Goal: Information Seeking & Learning: Learn about a topic

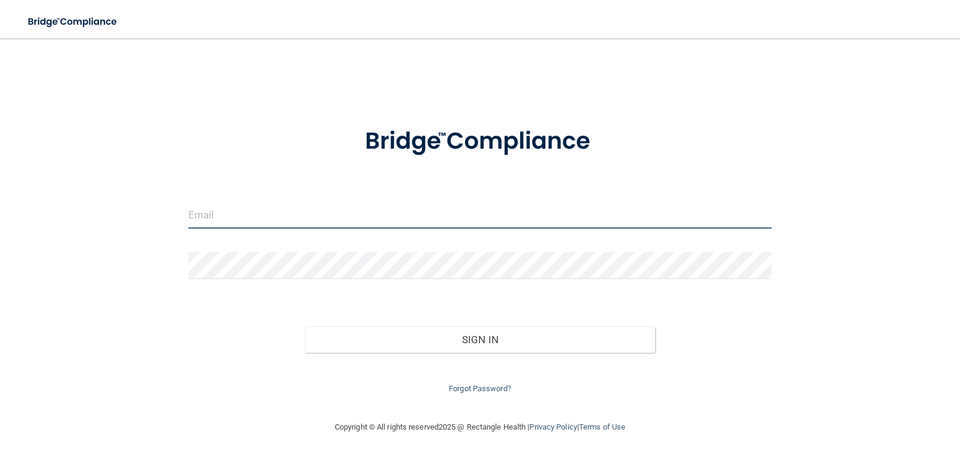
click at [327, 211] on input "email" at bounding box center [480, 215] width 584 height 27
type input "[EMAIL_ADDRESS][DOMAIN_NAME]"
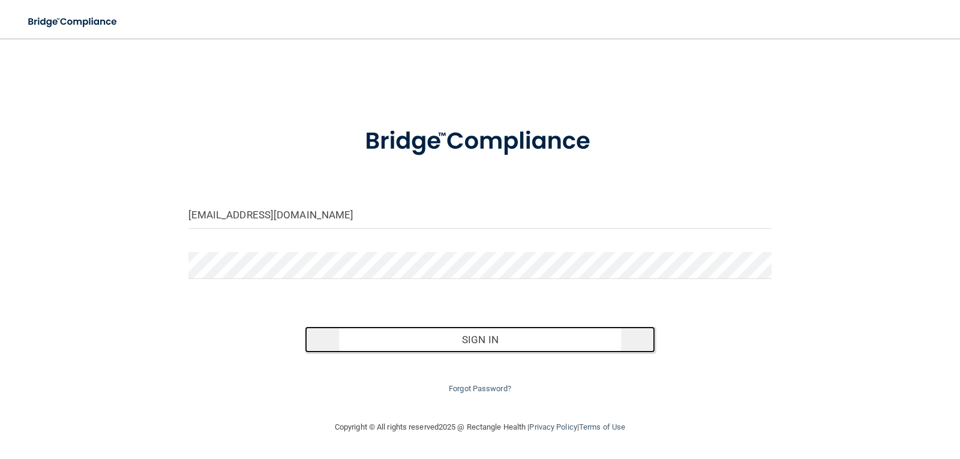
click at [445, 344] on button "Sign In" at bounding box center [480, 339] width 350 height 26
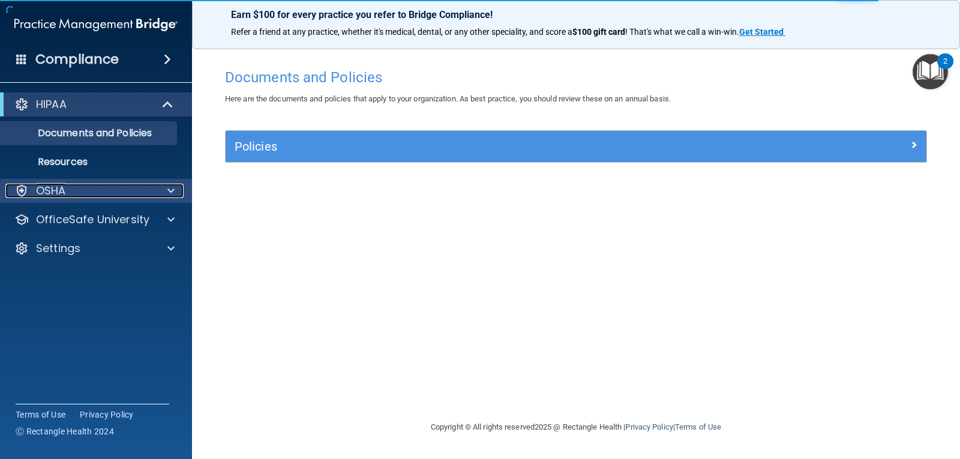
click at [104, 188] on div "OSHA" at bounding box center [79, 191] width 149 height 14
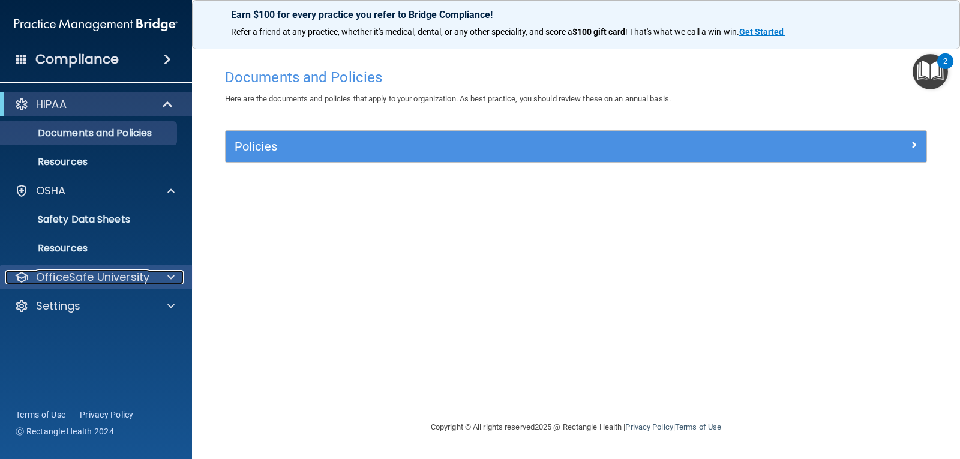
click at [148, 279] on p "OfficeSafe University" at bounding box center [92, 277] width 113 height 14
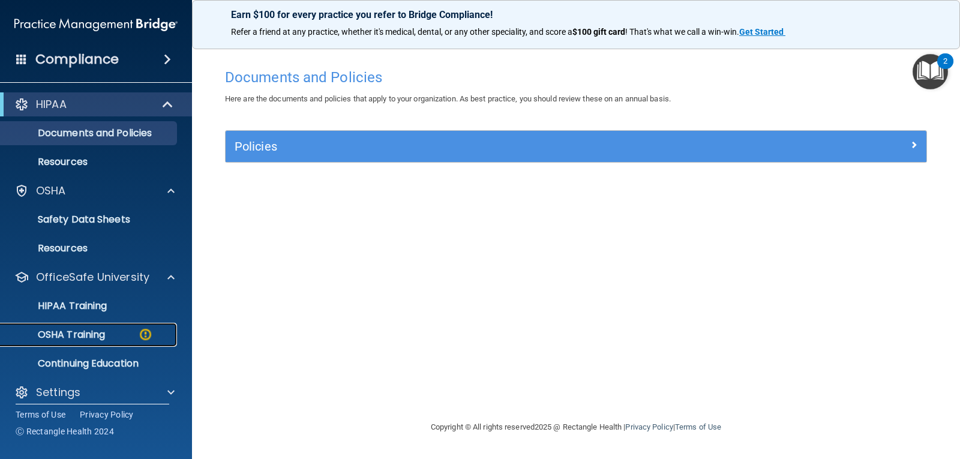
click at [118, 336] on div "OSHA Training" at bounding box center [90, 335] width 164 height 12
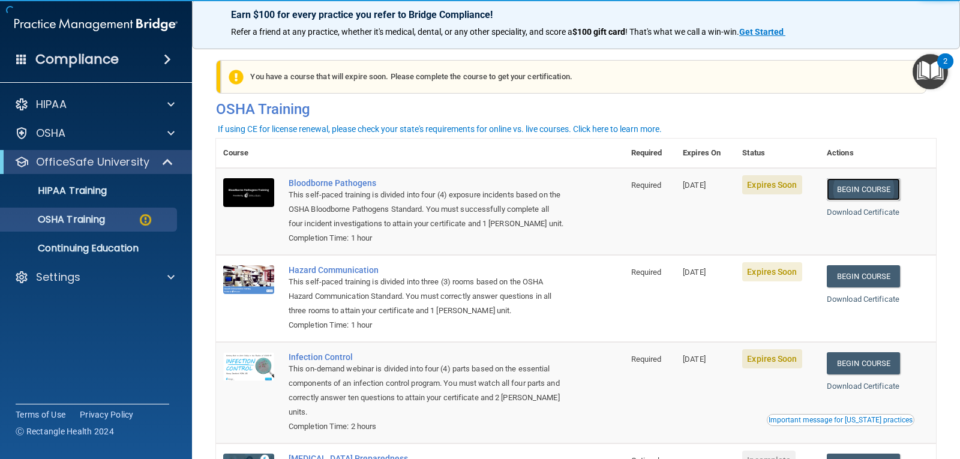
click at [879, 182] on link "Begin Course" at bounding box center [863, 189] width 73 height 22
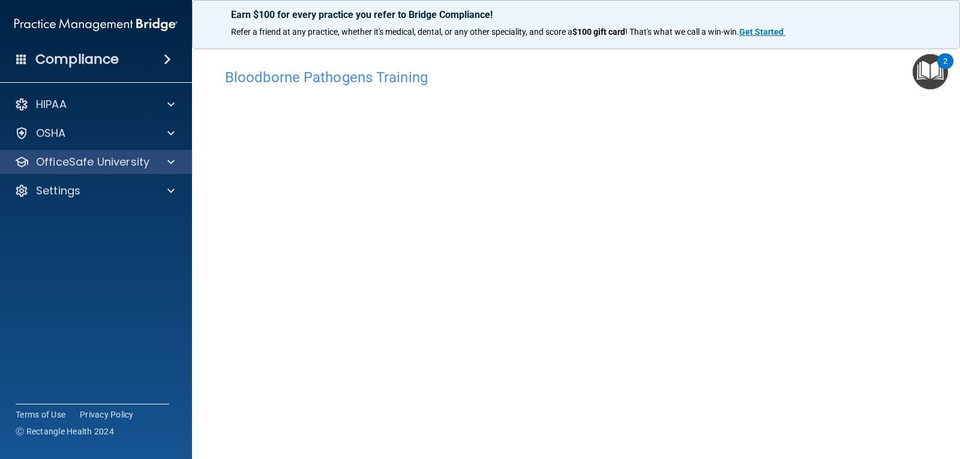
click at [133, 172] on div "OfficeSafe University" at bounding box center [96, 162] width 193 height 24
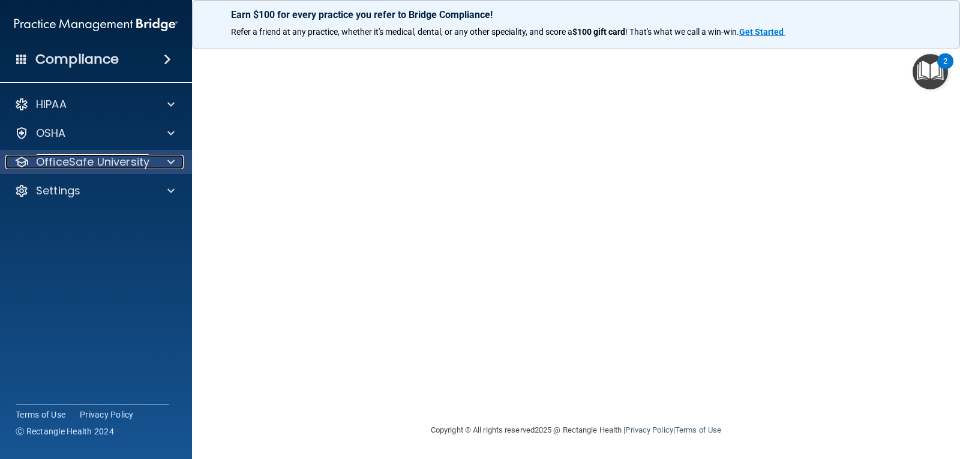
click at [102, 165] on p "OfficeSafe University" at bounding box center [92, 162] width 113 height 14
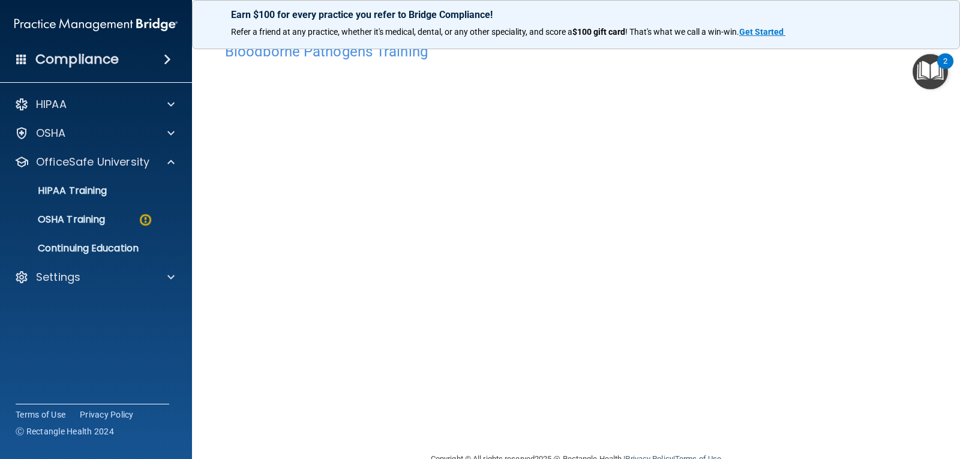
scroll to position [0, 0]
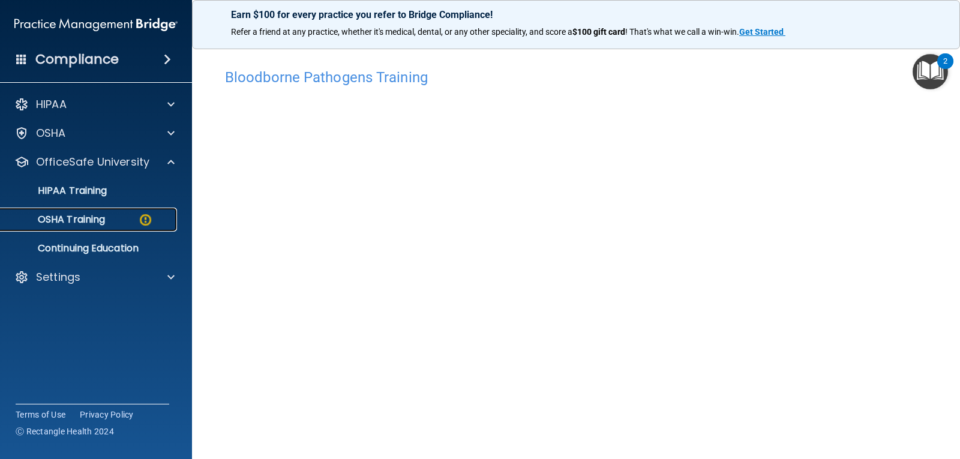
click at [91, 222] on p "OSHA Training" at bounding box center [56, 220] width 97 height 12
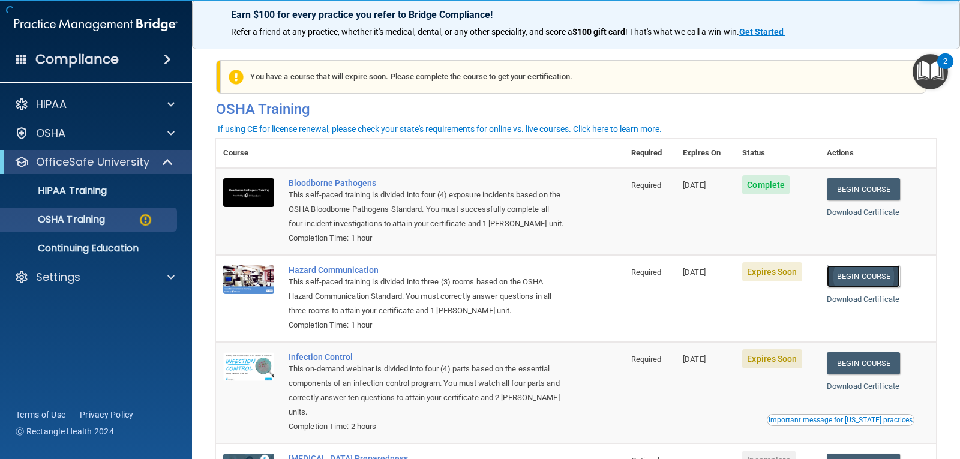
click at [858, 284] on link "Begin Course" at bounding box center [863, 276] width 73 height 22
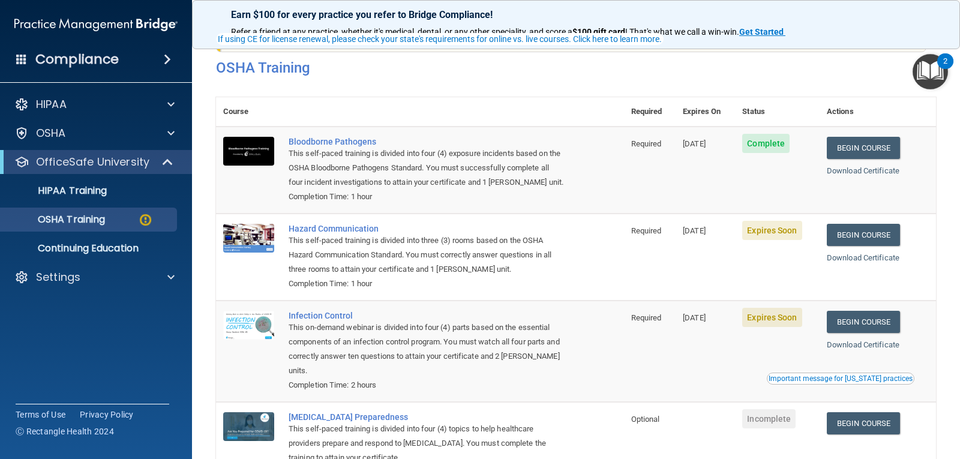
scroll to position [136, 0]
